Goal: Task Accomplishment & Management: Use online tool/utility

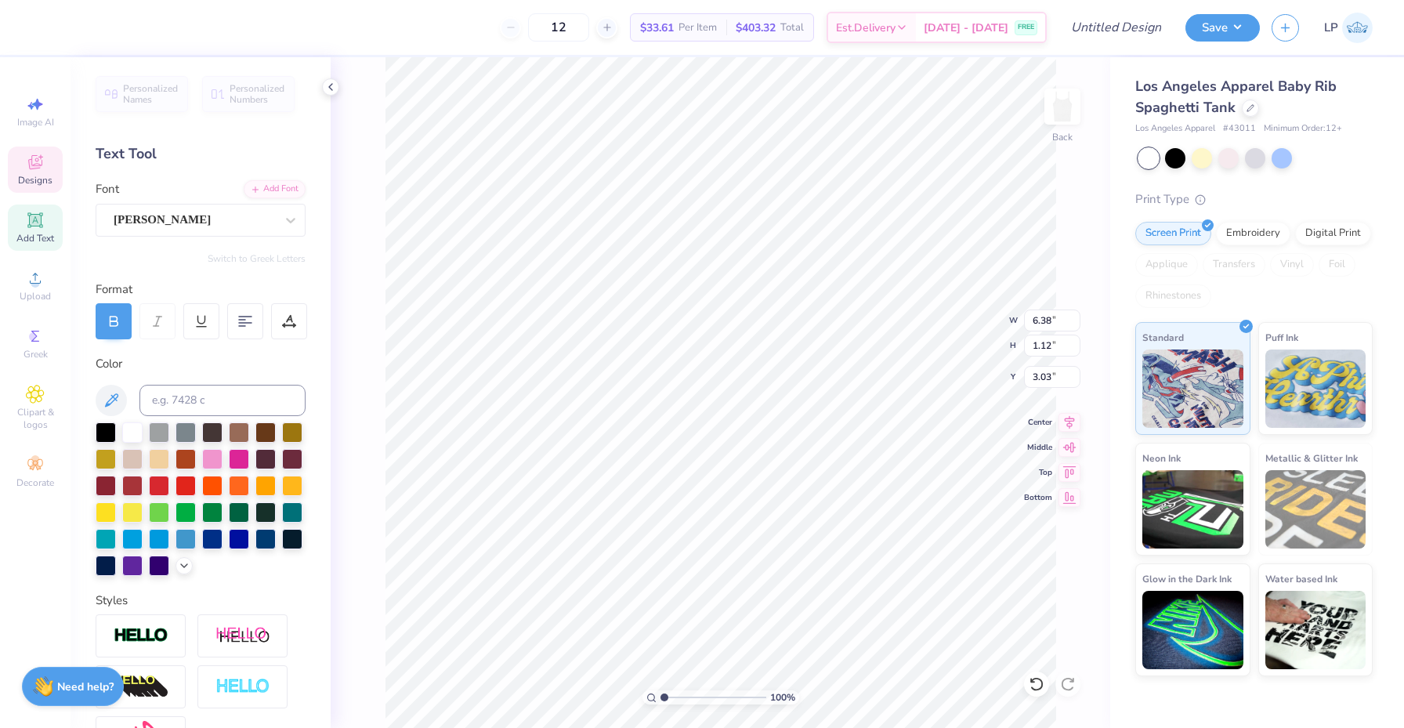
type textarea "a"
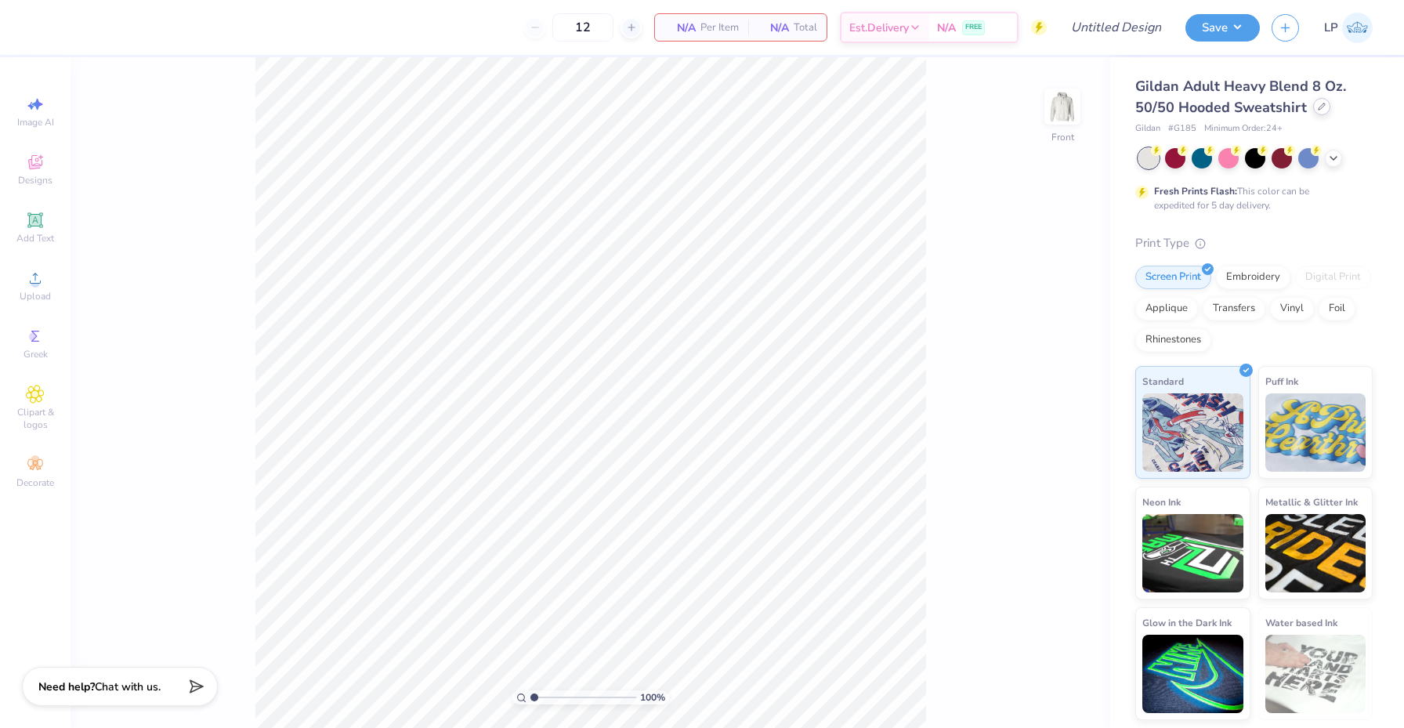
click at [1319, 109] on icon at bounding box center [1322, 106] width 6 height 6
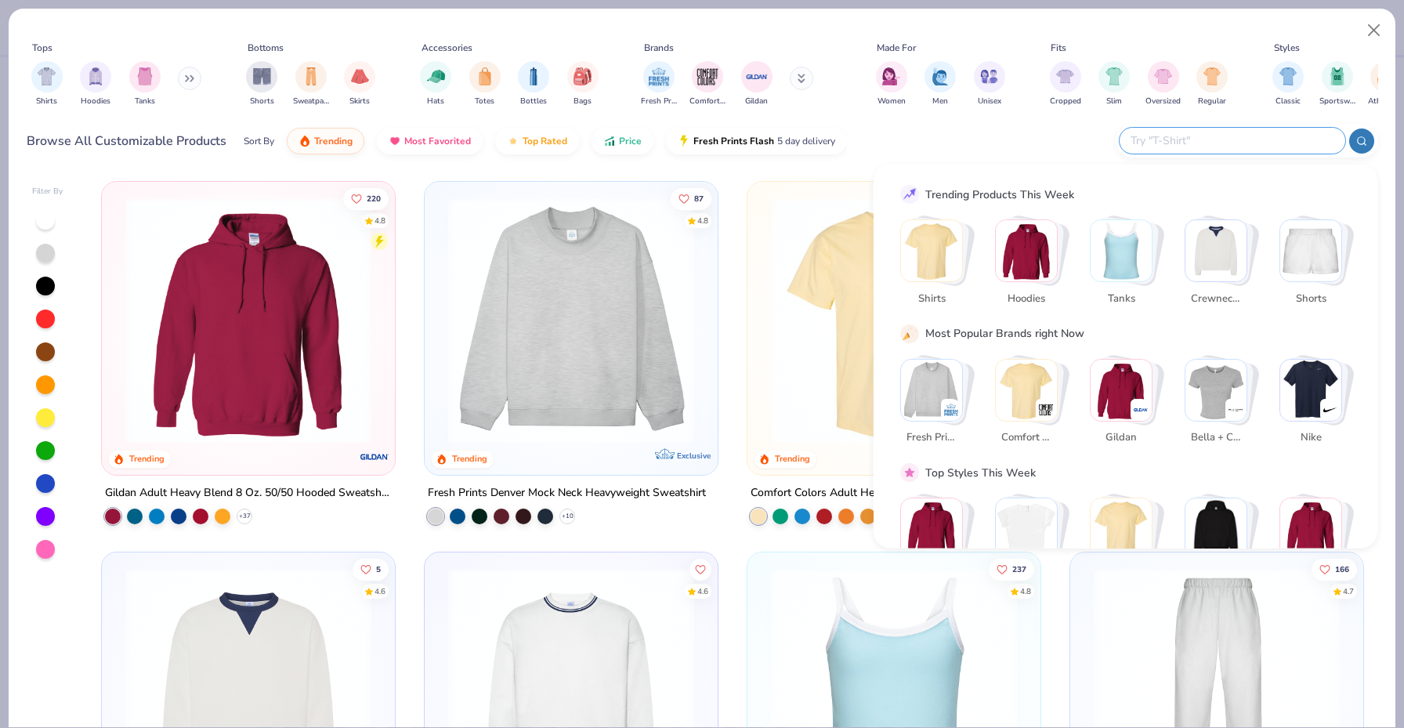
click at [1248, 142] on input "text" at bounding box center [1231, 141] width 205 height 18
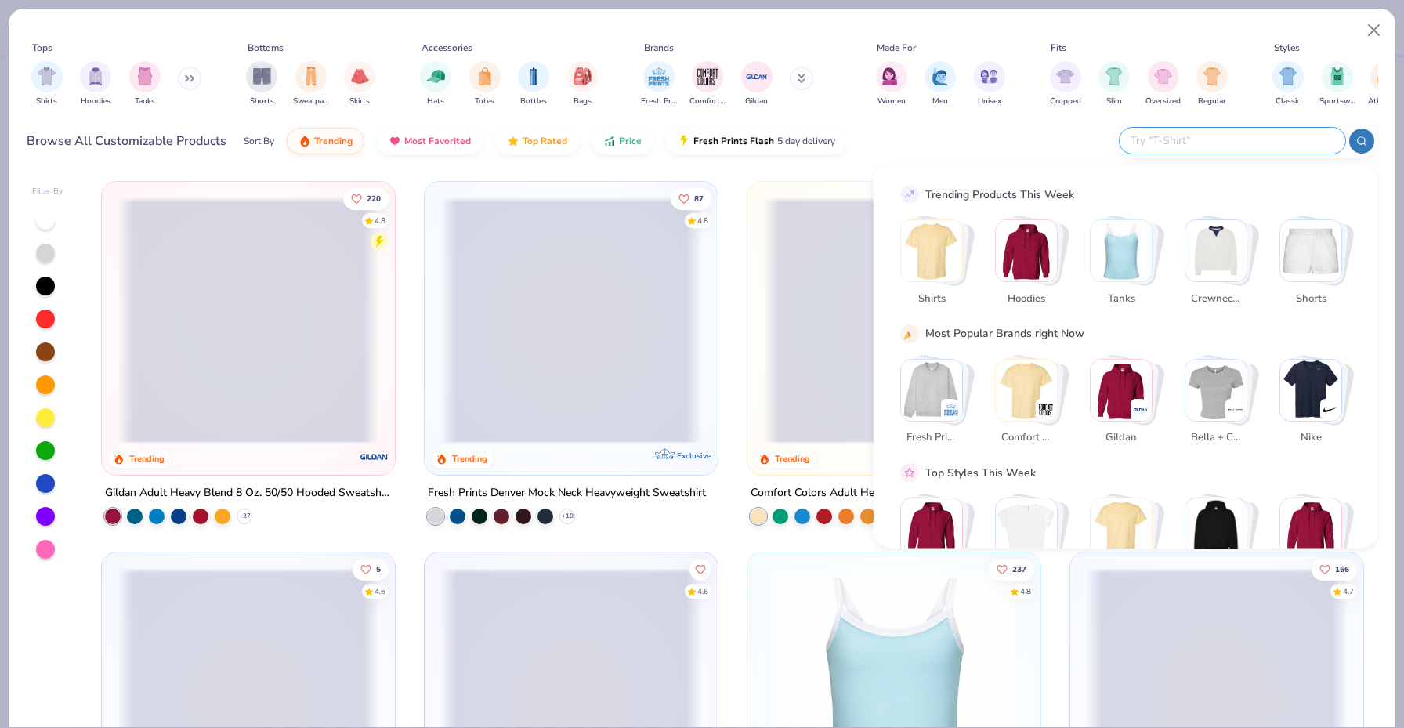
click at [1128, 246] on img "Stack Card Button Tanks" at bounding box center [1121, 250] width 61 height 61
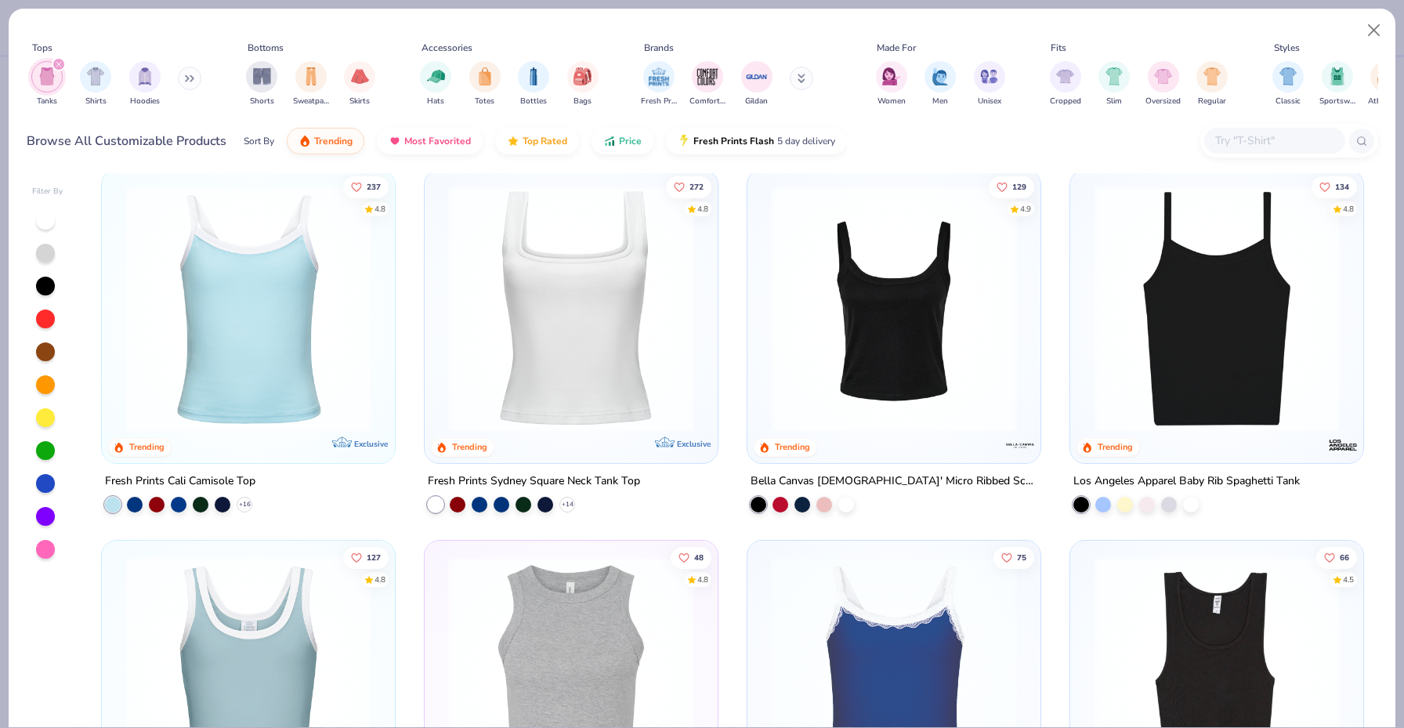
scroll to position [8, 0]
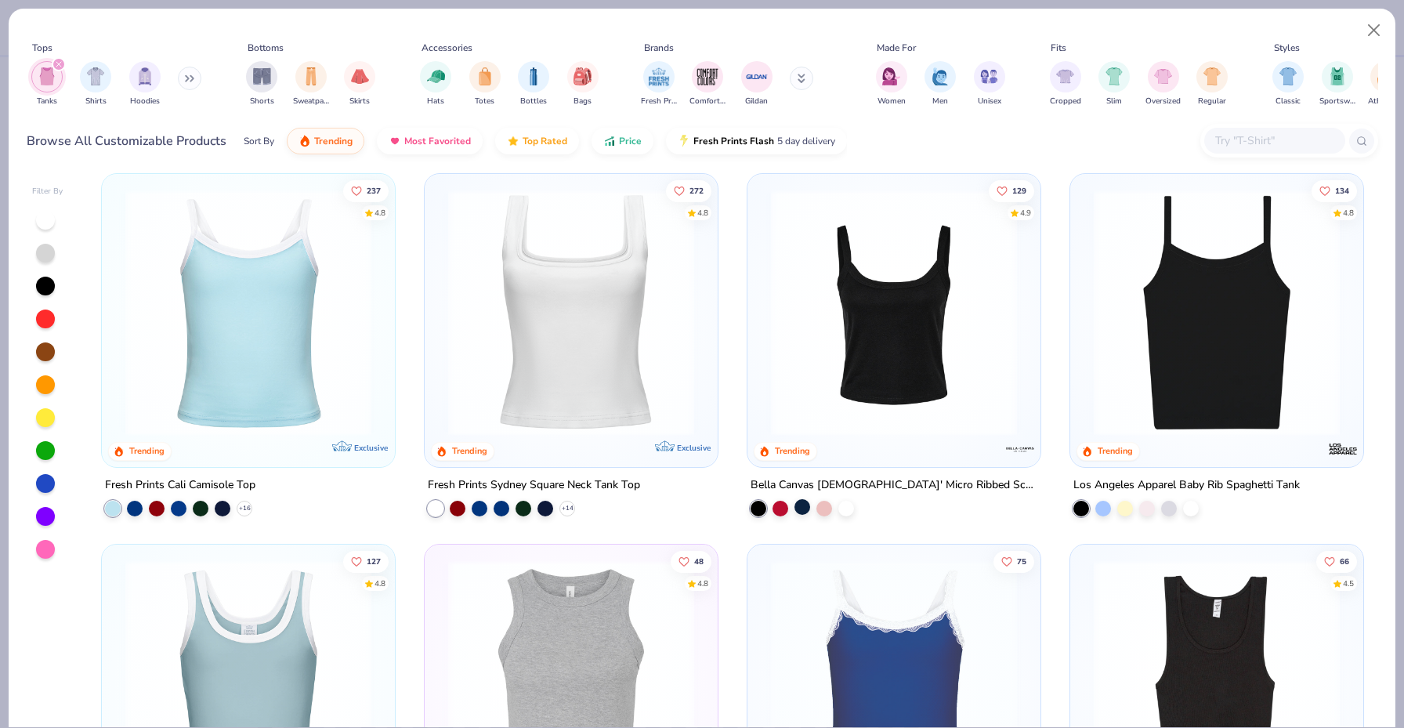
click at [804, 506] on div at bounding box center [802, 507] width 16 height 16
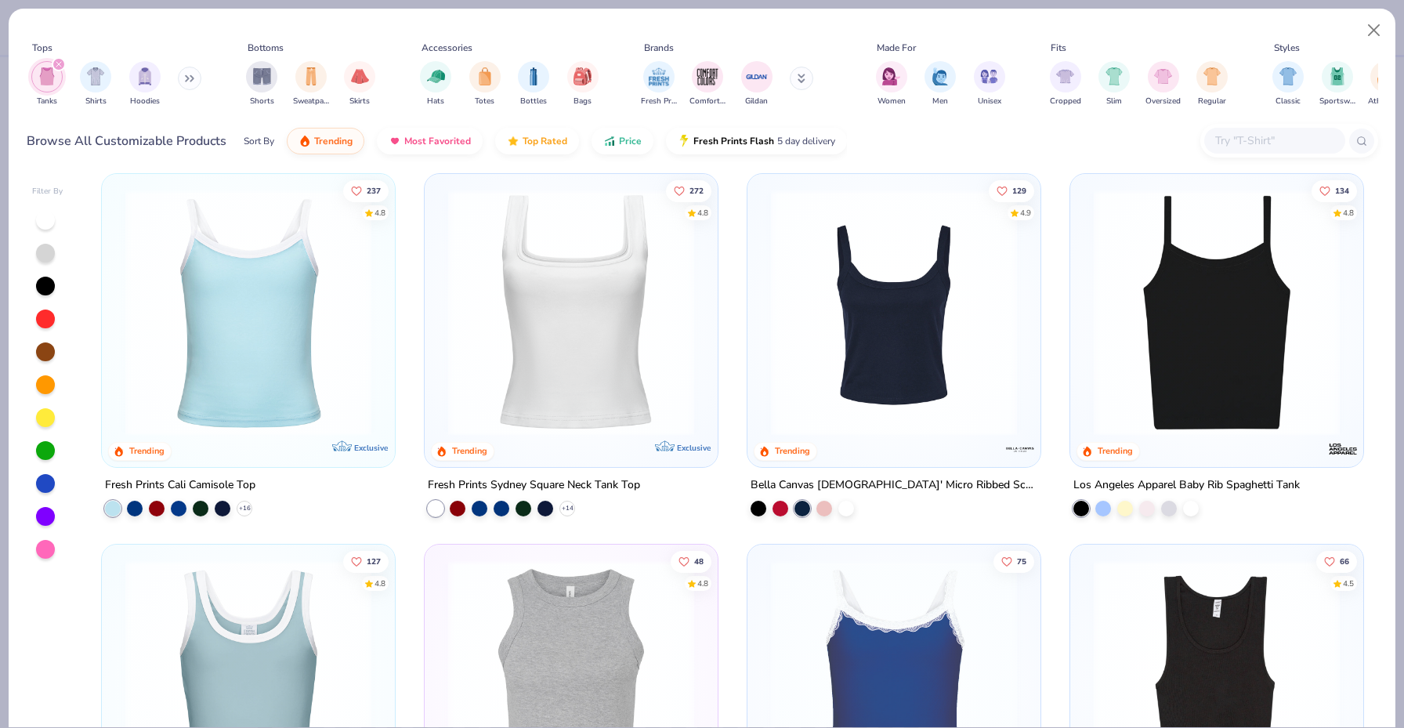
click at [928, 352] on img at bounding box center [894, 313] width 262 height 246
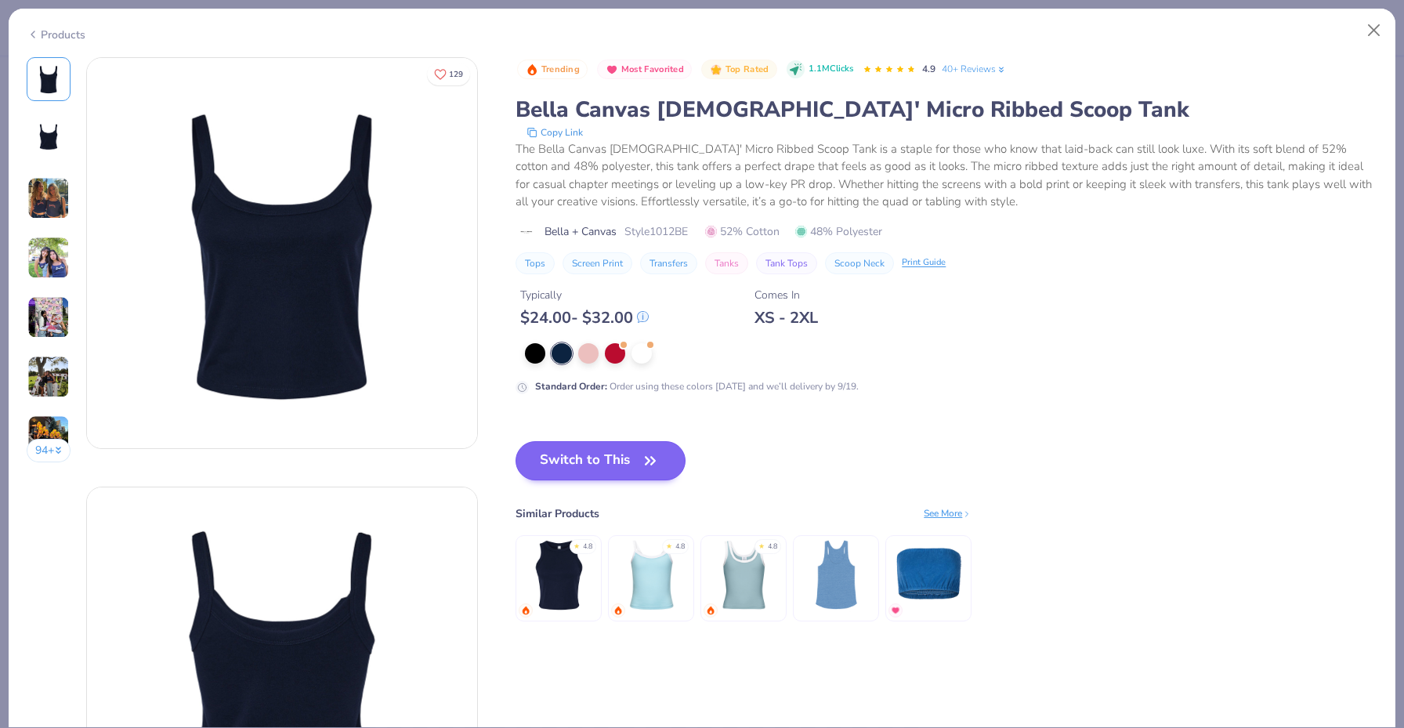
click at [570, 458] on button "Switch to This" at bounding box center [600, 460] width 170 height 39
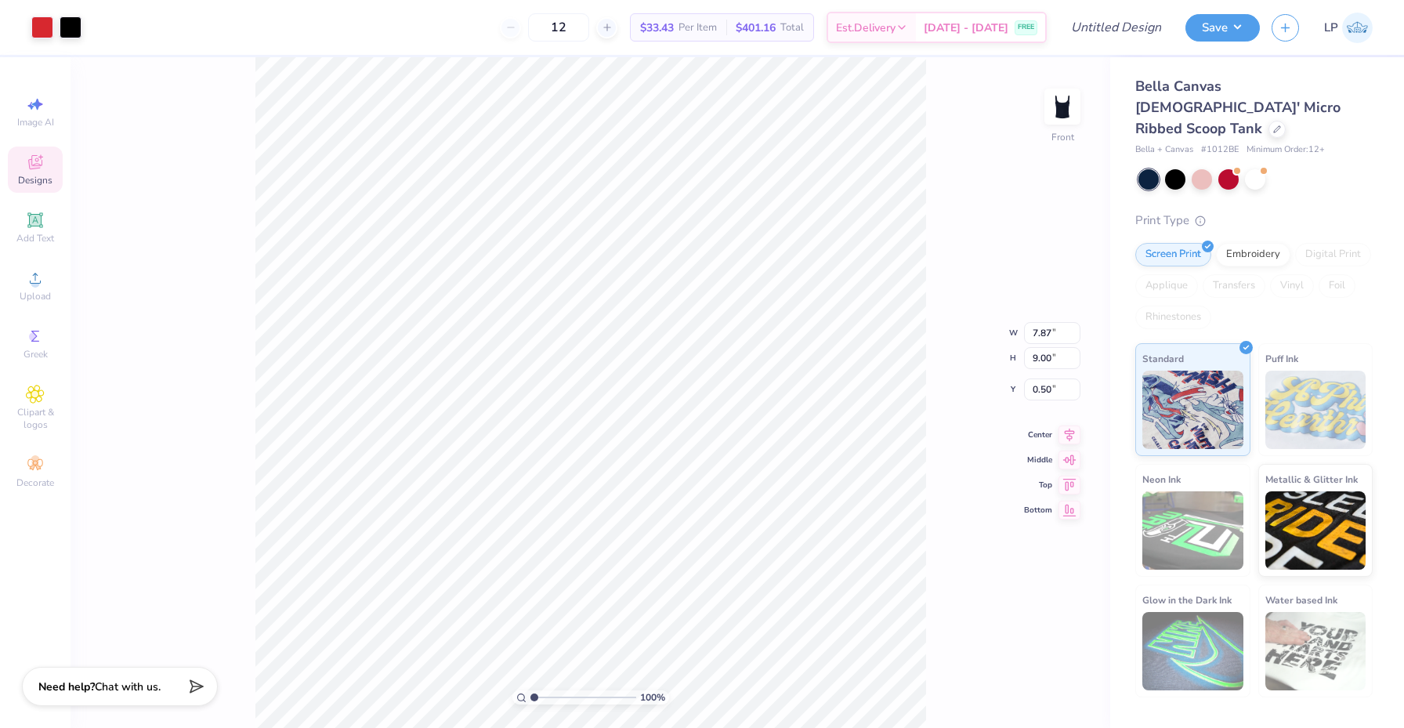
click at [32, 172] on div "Designs" at bounding box center [35, 170] width 55 height 46
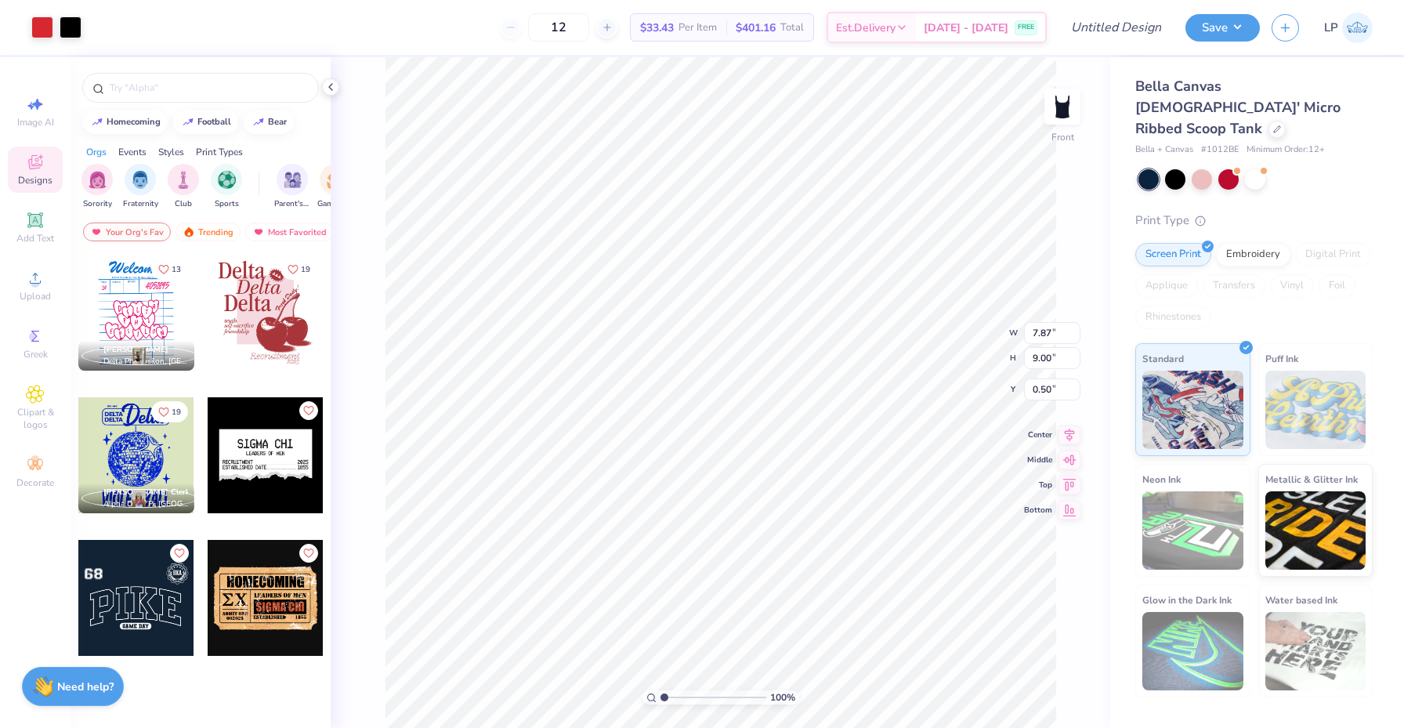
click at [34, 172] on div "Designs" at bounding box center [35, 170] width 55 height 46
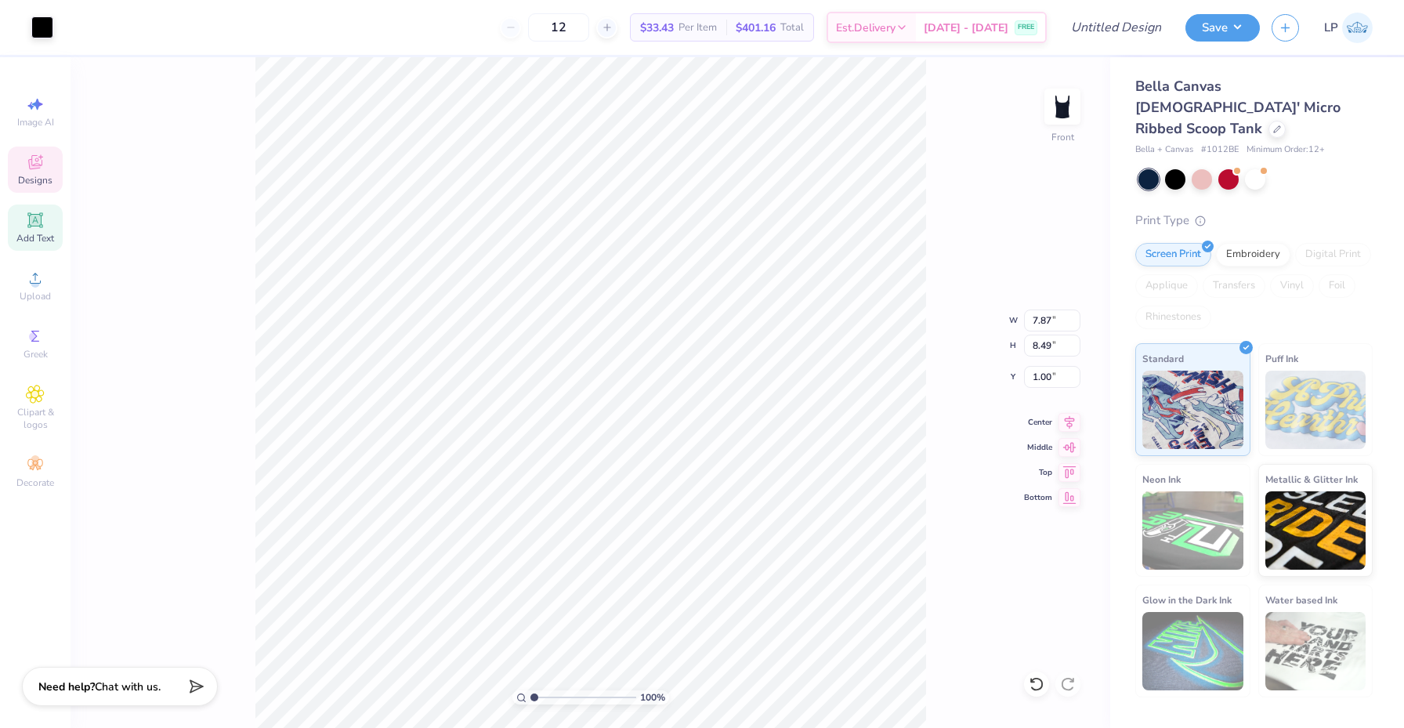
click at [24, 212] on div "Add Text" at bounding box center [35, 227] width 55 height 46
type input "4.80"
type input "1.39"
type input "4.31"
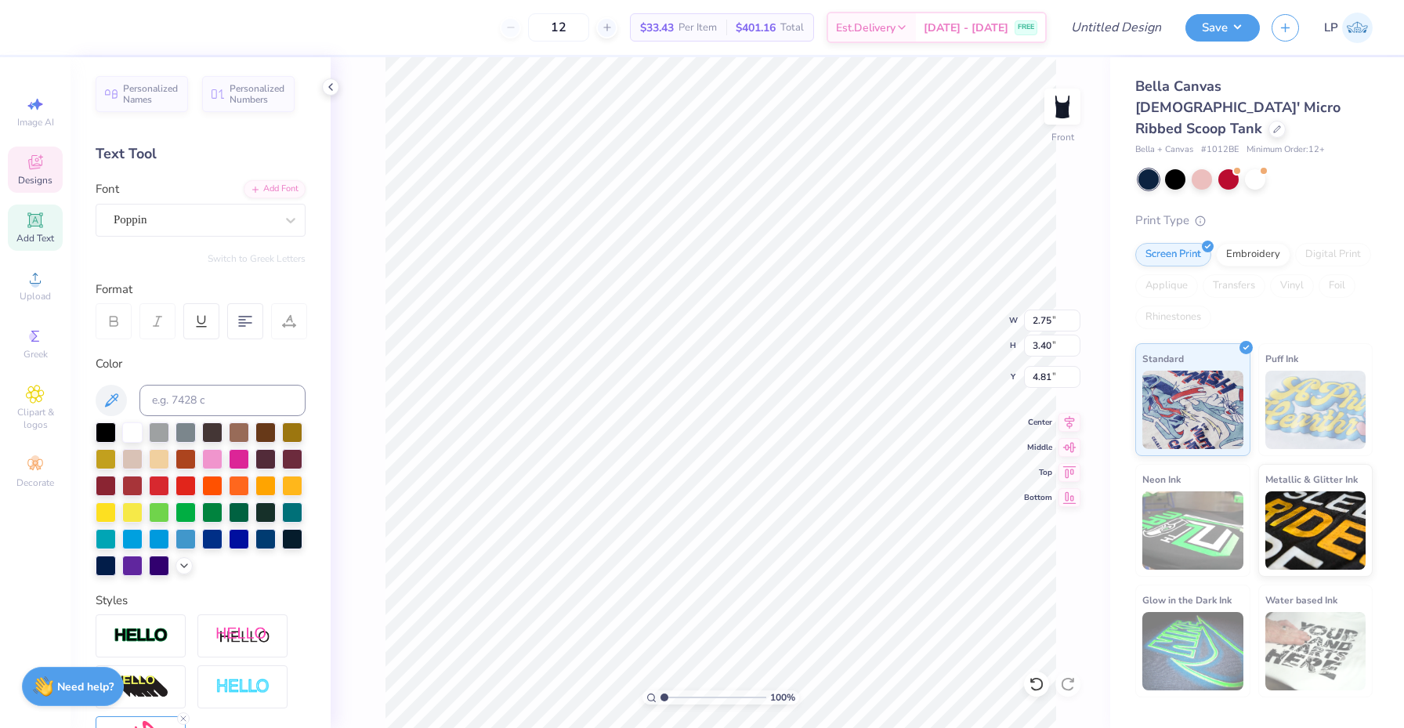
type input "2.67"
type input "3.33"
type input "4.11"
type input "2.75"
type input "3.40"
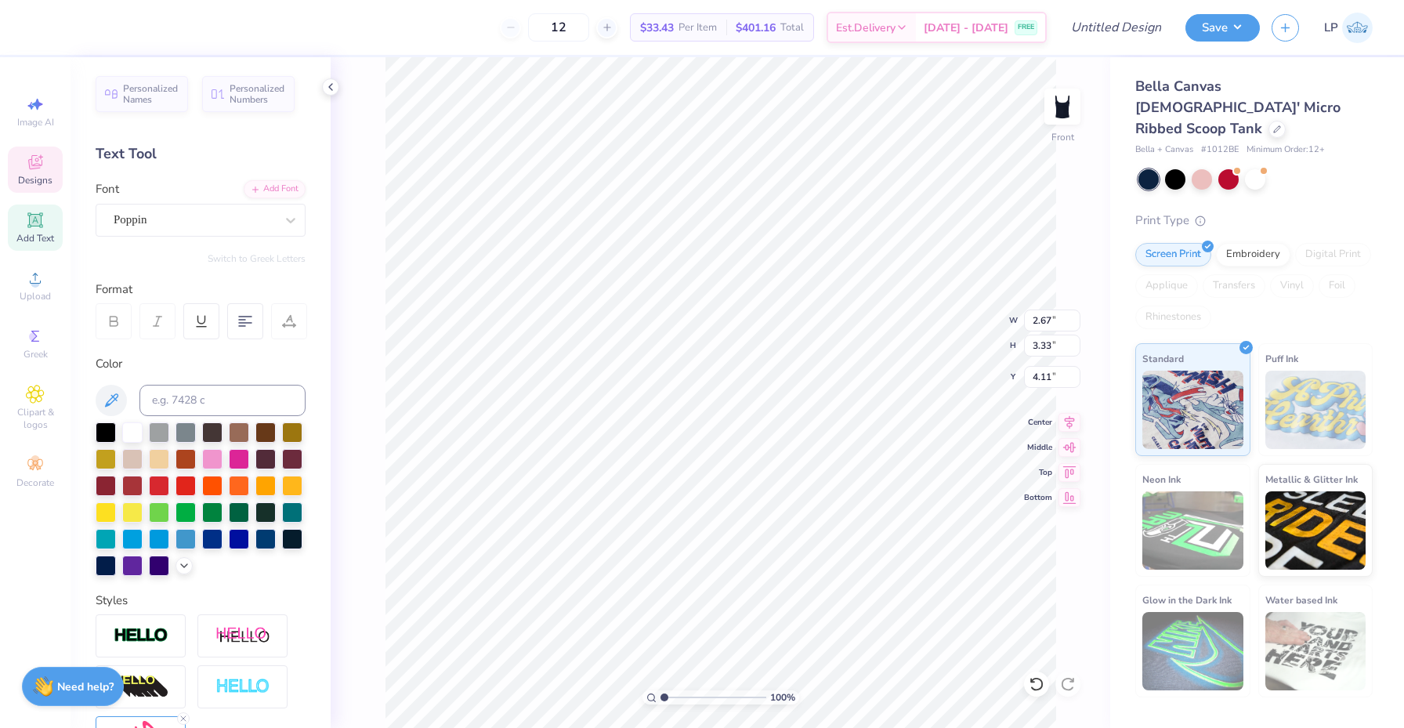
type input "4.81"
